Goal: Task Accomplishment & Management: Use online tool/utility

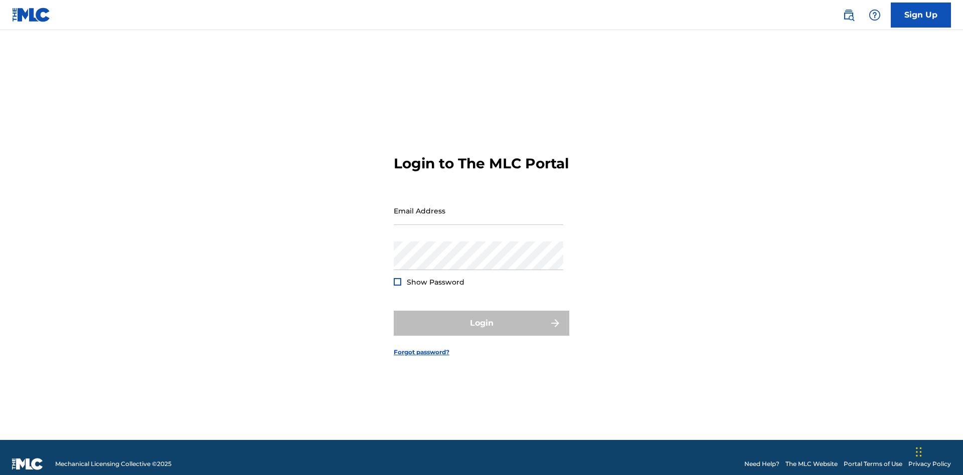
scroll to position [13, 0]
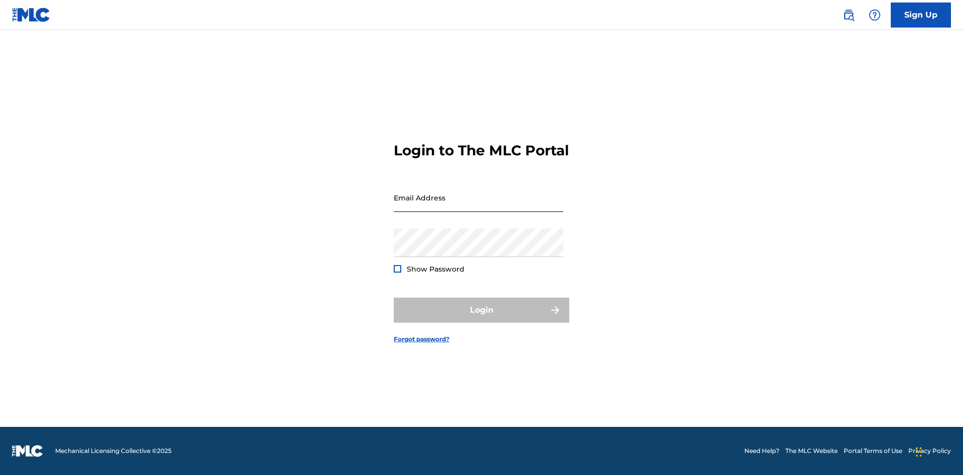
click at [478, 206] on input "Email Address" at bounding box center [478, 198] width 169 height 29
type input "[EMAIL_ADDRESS][DOMAIN_NAME]"
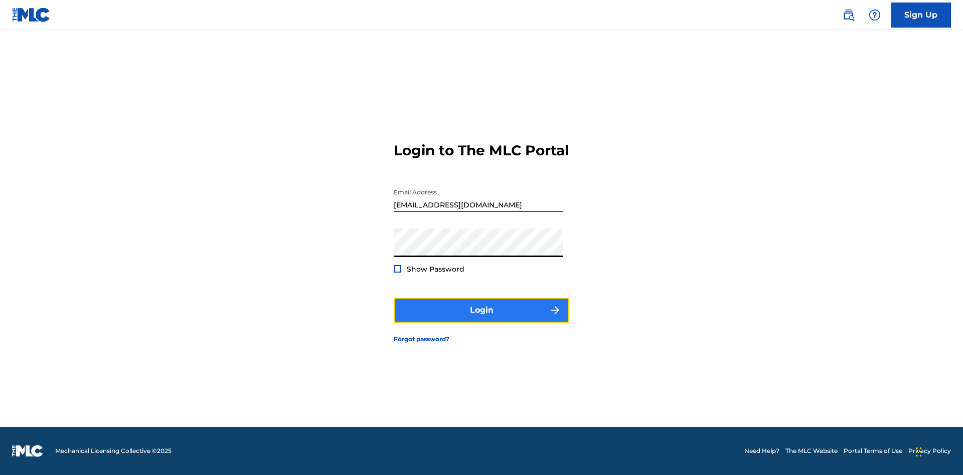
click at [481, 319] on button "Login" at bounding box center [482, 310] width 176 height 25
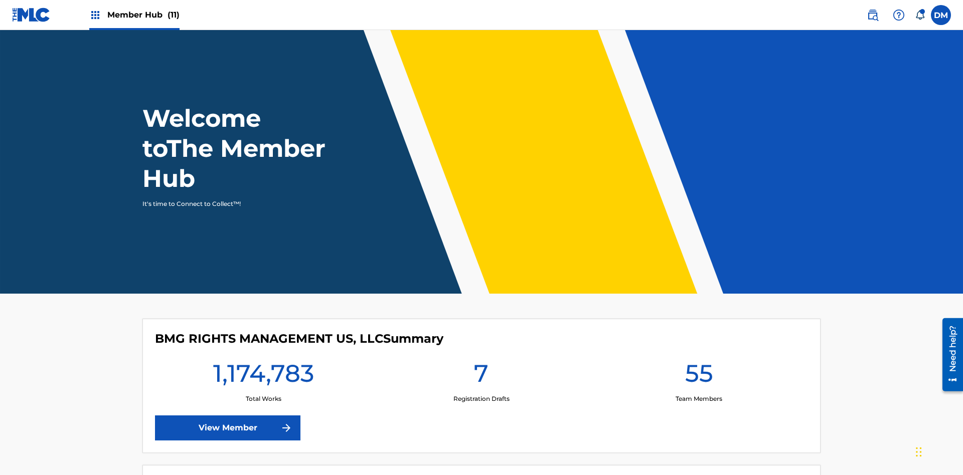
click at [134, 15] on span "Member Hub (11)" at bounding box center [143, 15] width 72 height 12
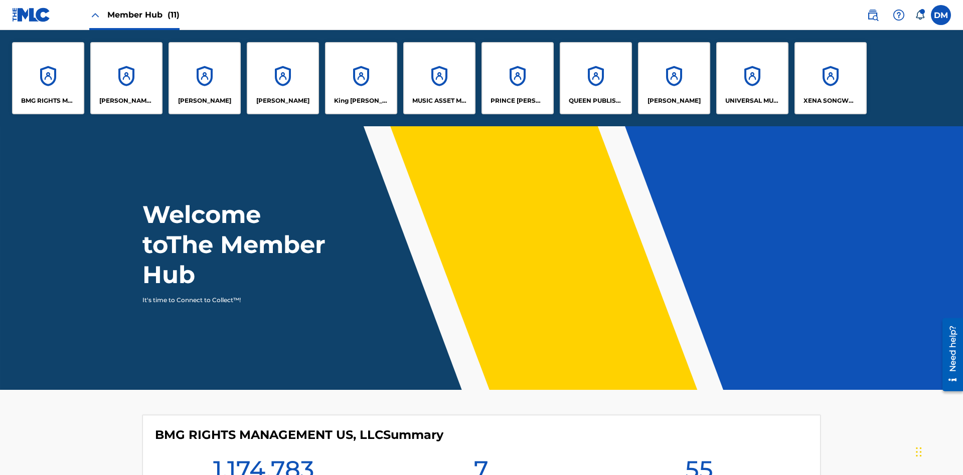
scroll to position [36, 0]
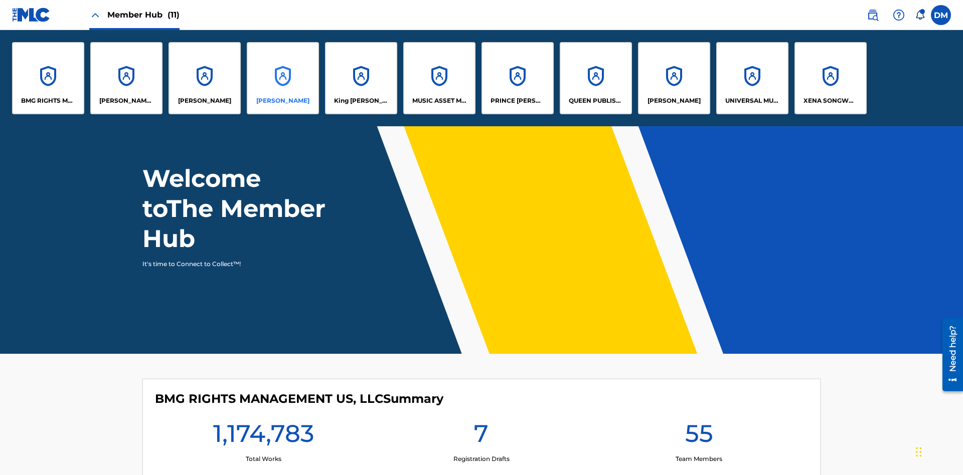
click at [283, 101] on p "[PERSON_NAME]" at bounding box center [282, 100] width 53 height 9
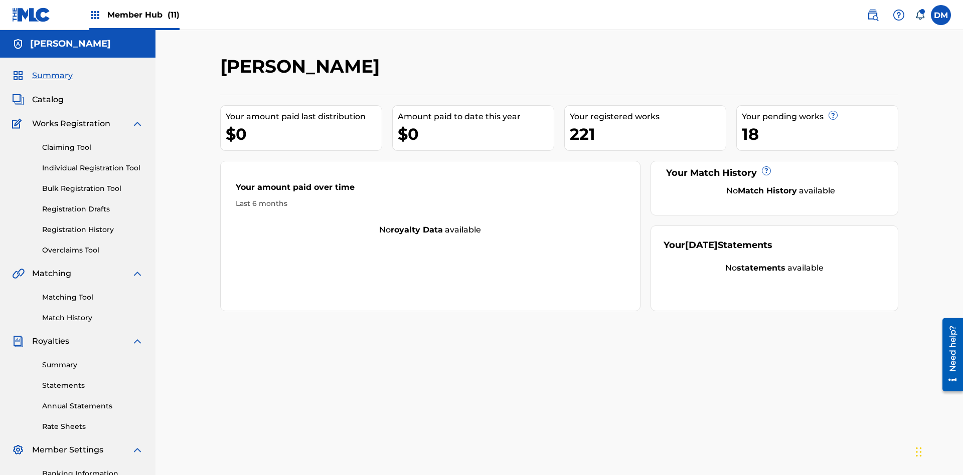
scroll to position [146, 0]
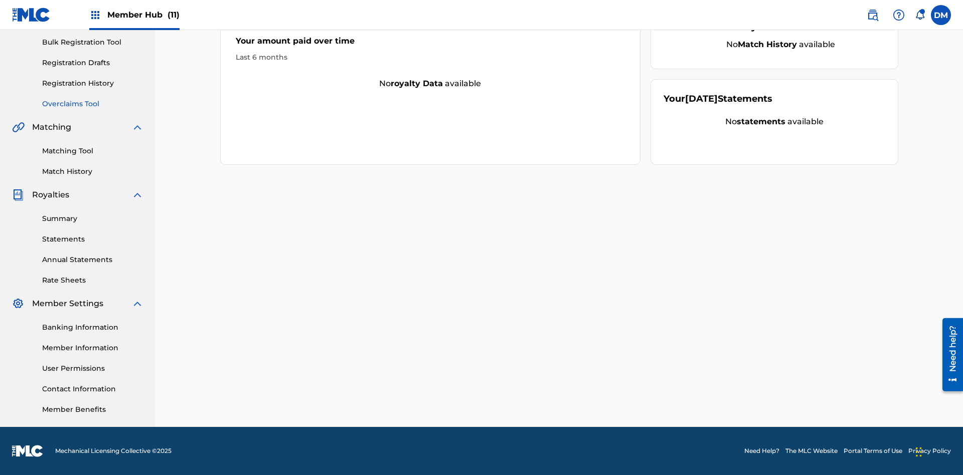
click at [93, 104] on link "Overclaims Tool" at bounding box center [92, 104] width 101 height 11
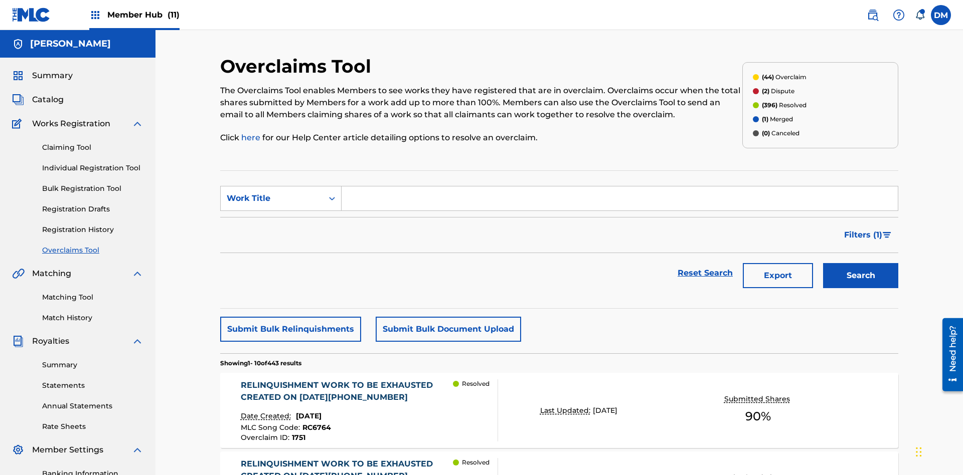
scroll to position [129, 0]
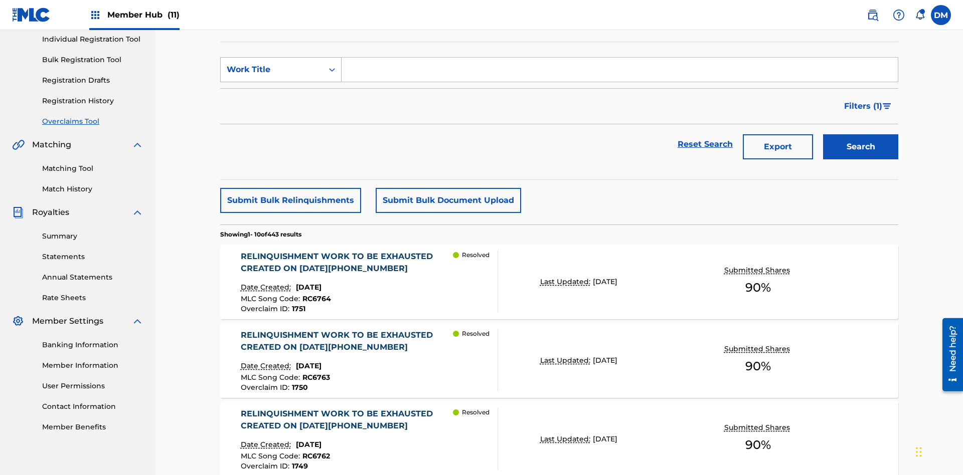
click at [272, 70] on div "Work Title" at bounding box center [272, 70] width 90 height 12
click at [281, 120] on div "Overclaim ID" at bounding box center [281, 119] width 120 height 25
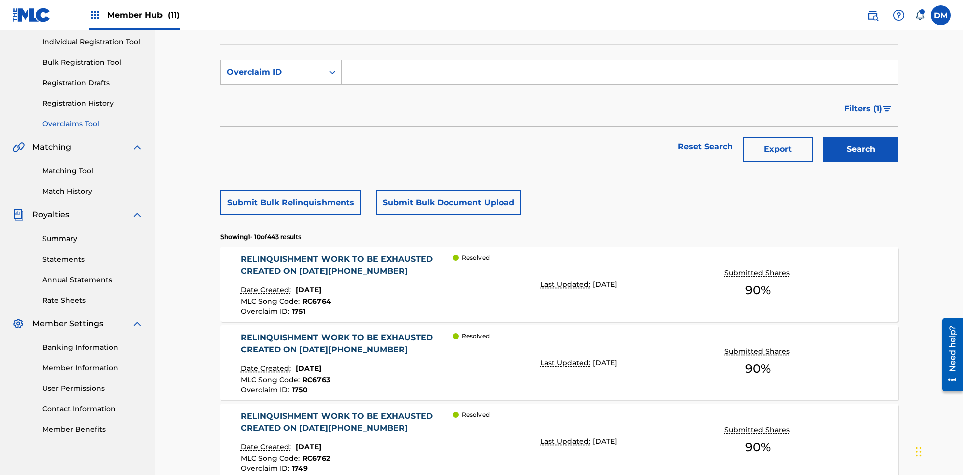
click at [619, 72] on input "Search Form" at bounding box center [619, 72] width 556 height 24
type input "1481"
click at [860, 137] on button "Search" at bounding box center [860, 149] width 75 height 25
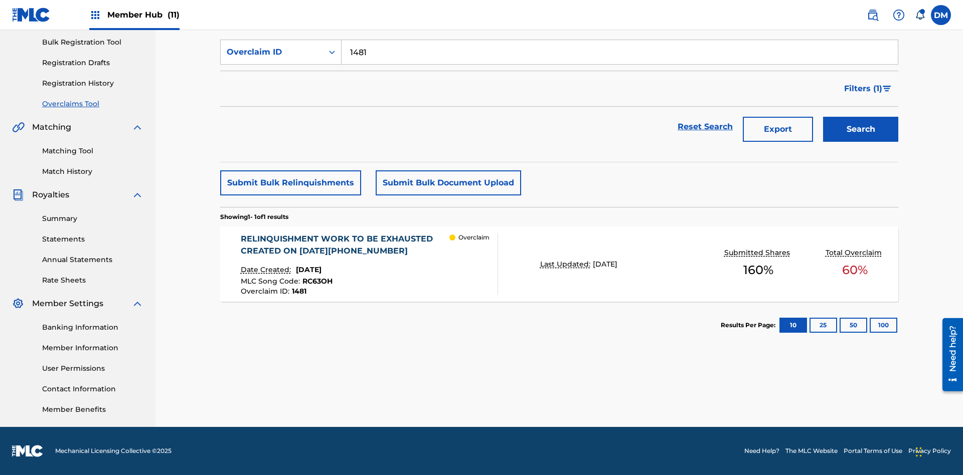
click at [344, 245] on div "RELINQUISHMENT WORK TO BE EXHAUSTED CREATED ON [DATE][PHONE_NUMBER]" at bounding box center [345, 245] width 209 height 24
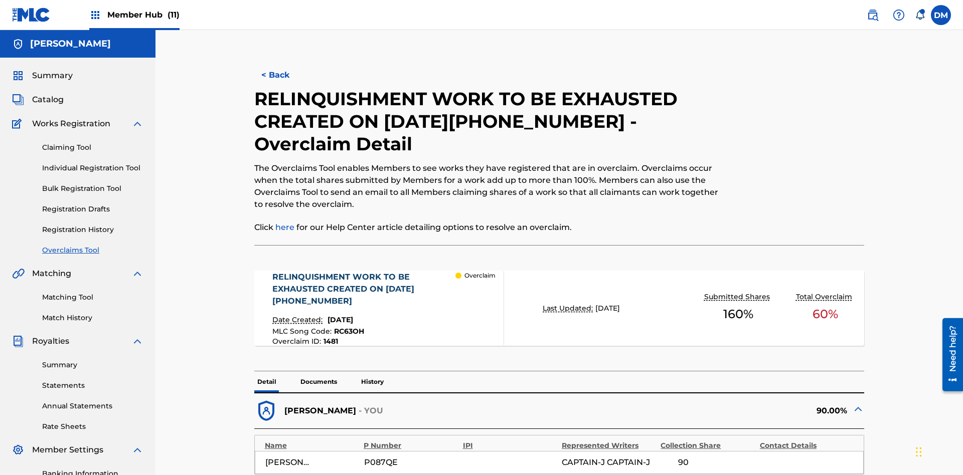
scroll to position [315, 0]
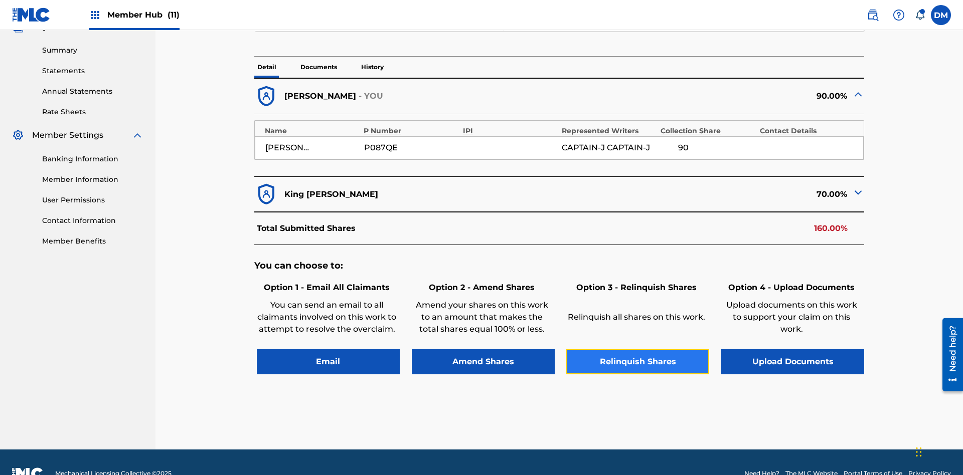
click at [637, 350] on button "Relinquish Shares" at bounding box center [637, 362] width 143 height 25
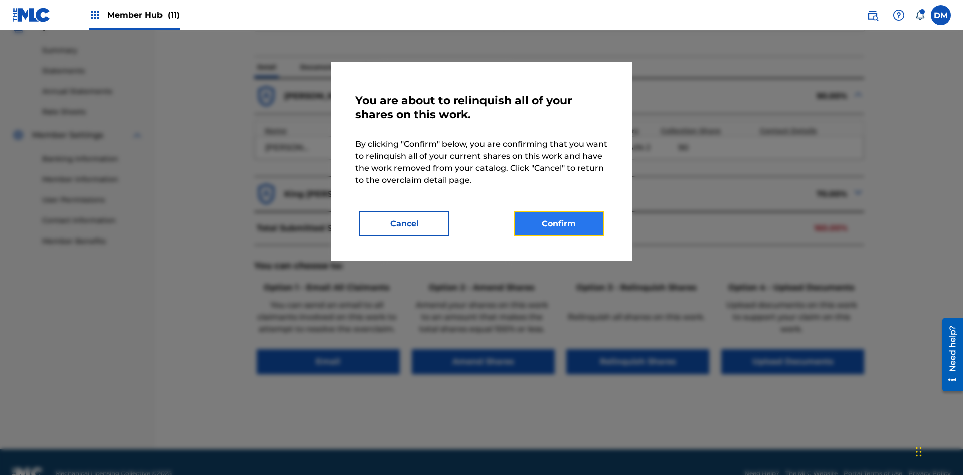
click at [559, 224] on button "Confirm" at bounding box center [558, 224] width 90 height 25
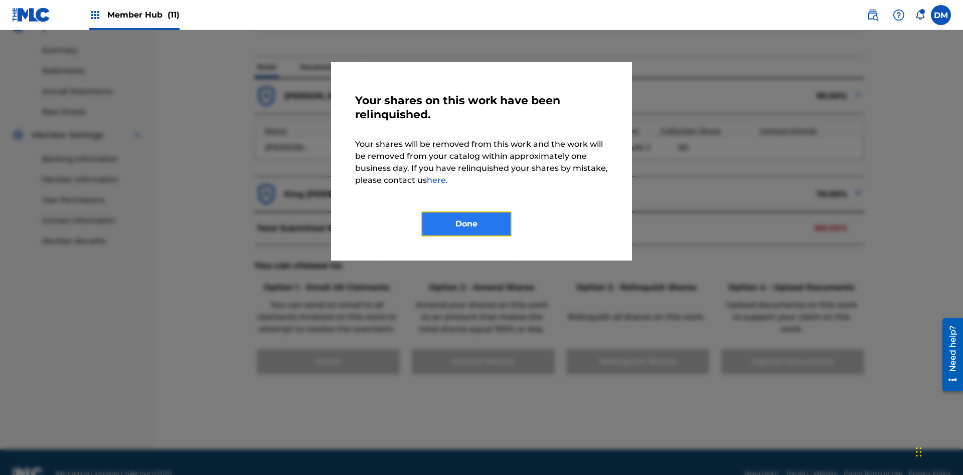
click at [466, 224] on button "Done" at bounding box center [466, 224] width 90 height 25
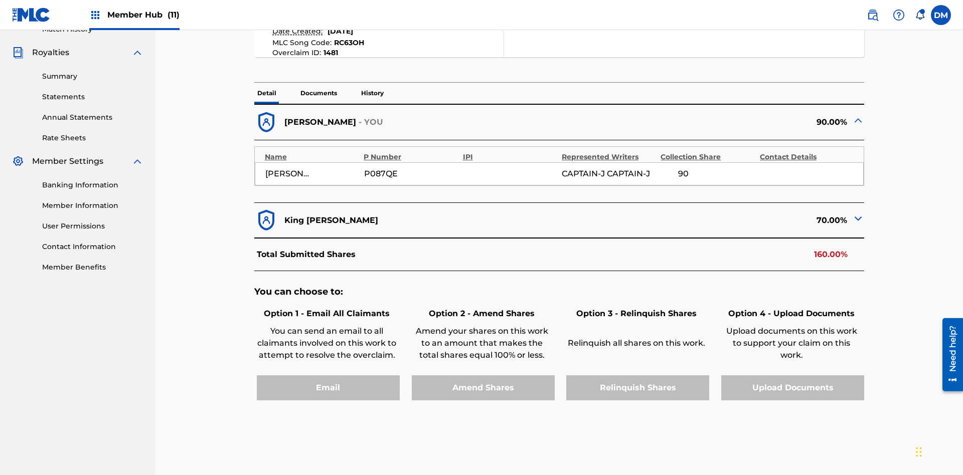
click at [372, 83] on p "History" at bounding box center [372, 93] width 29 height 21
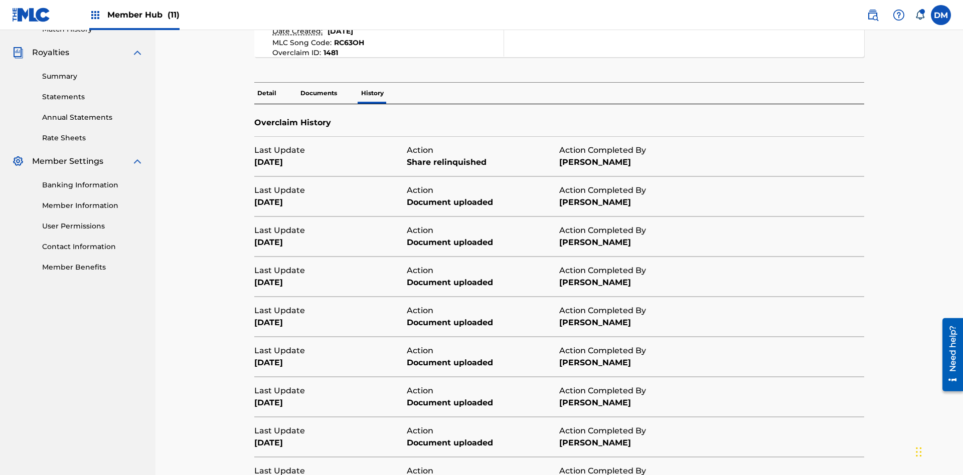
scroll to position [363, 0]
